Goal: Information Seeking & Learning: Learn about a topic

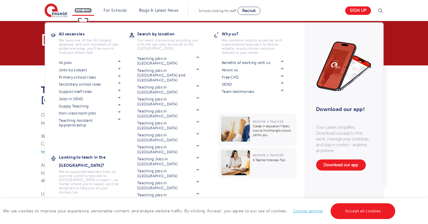
click at [83, 11] on link "Find jobs" at bounding box center [83, 10] width 17 height 4
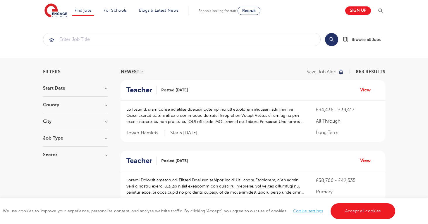
click at [77, 106] on h3 "County" at bounding box center [75, 105] width 64 height 5
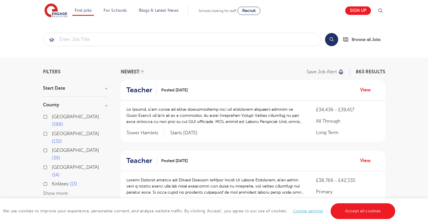
click at [86, 92] on div "Start Date September 90 November 27 October 25 January 2 Show more" at bounding box center [75, 91] width 64 height 11
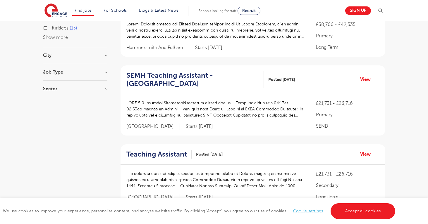
scroll to position [154, 0]
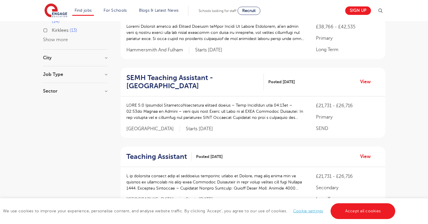
click at [90, 56] on div "City Hounslow 60 Leeds 39 Bromley 33 Ealing 32 Wandsworth 31 Show more" at bounding box center [75, 61] width 64 height 11
click at [107, 56] on h3 "City" at bounding box center [75, 58] width 64 height 5
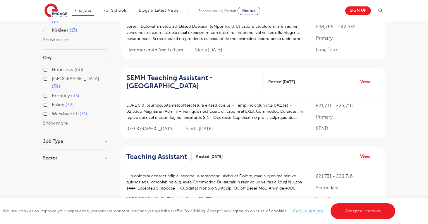
click at [66, 121] on button "Show more" at bounding box center [55, 123] width 25 height 5
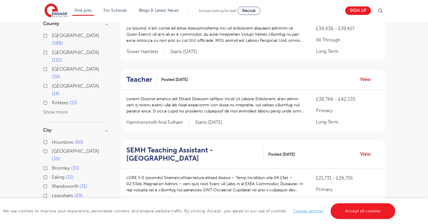
scroll to position [0, 0]
